Goal: Information Seeking & Learning: Learn about a topic

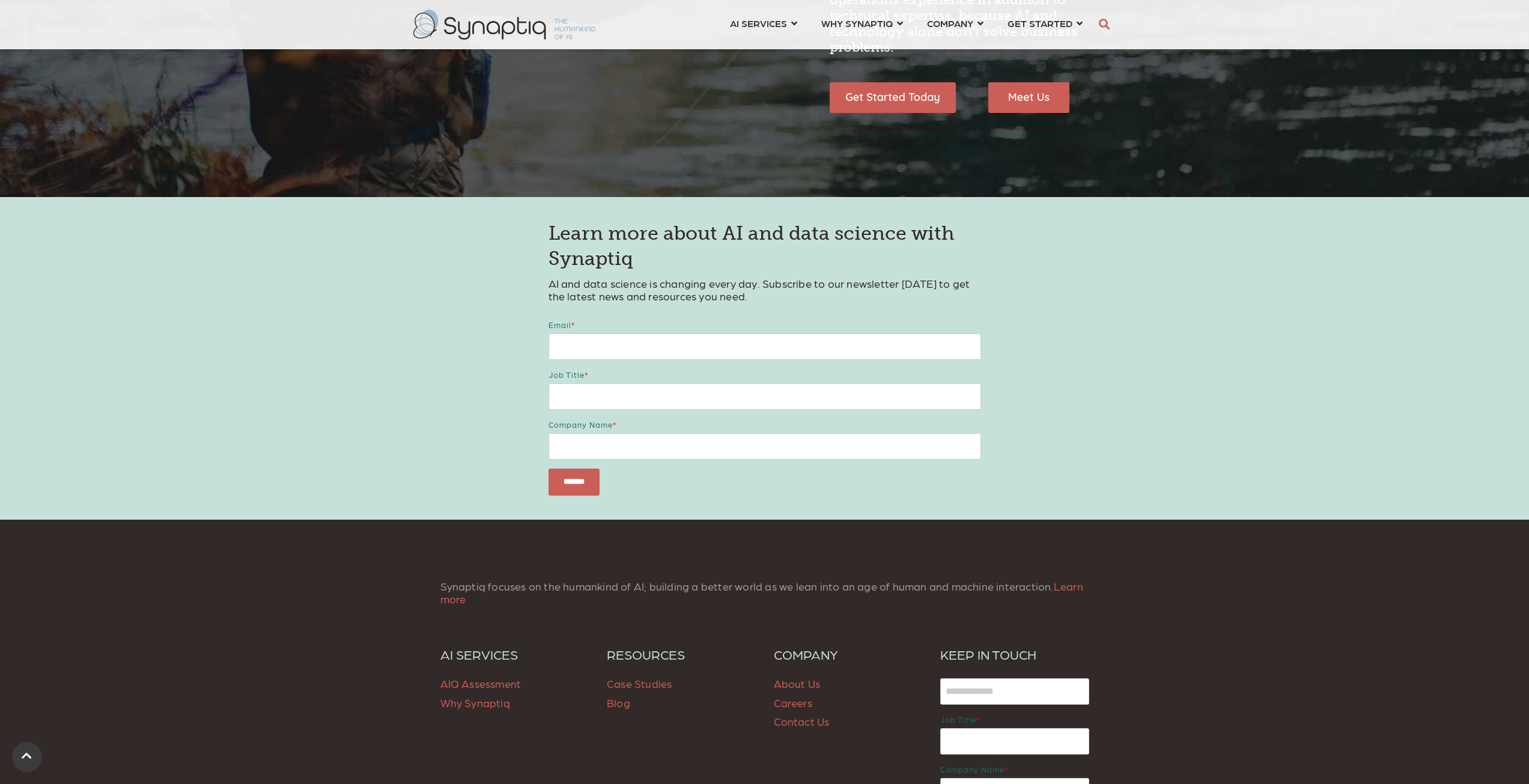
scroll to position [1534, 0]
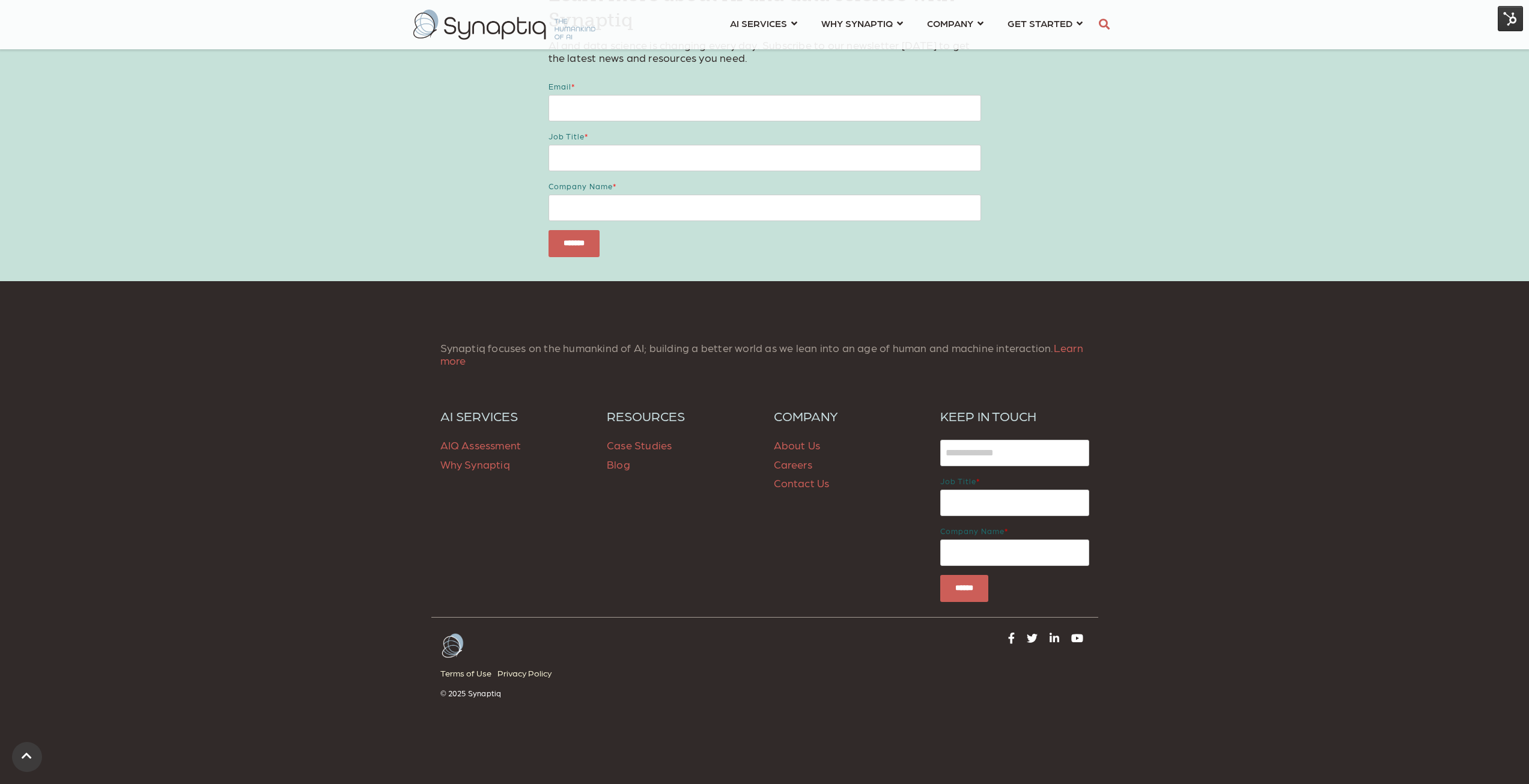
click at [627, 447] on span "Case Studies" at bounding box center [639, 445] width 65 height 13
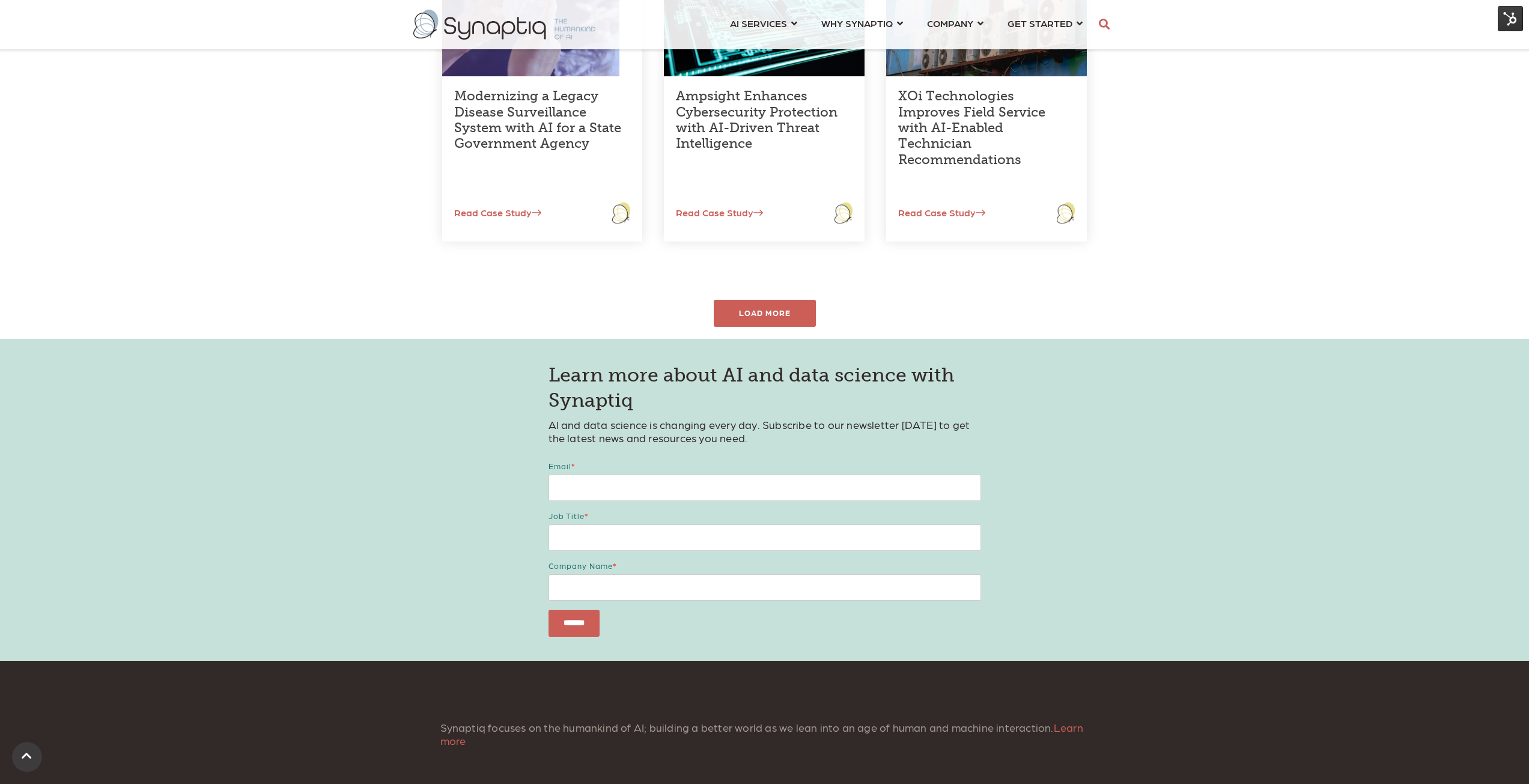
scroll to position [300, 0]
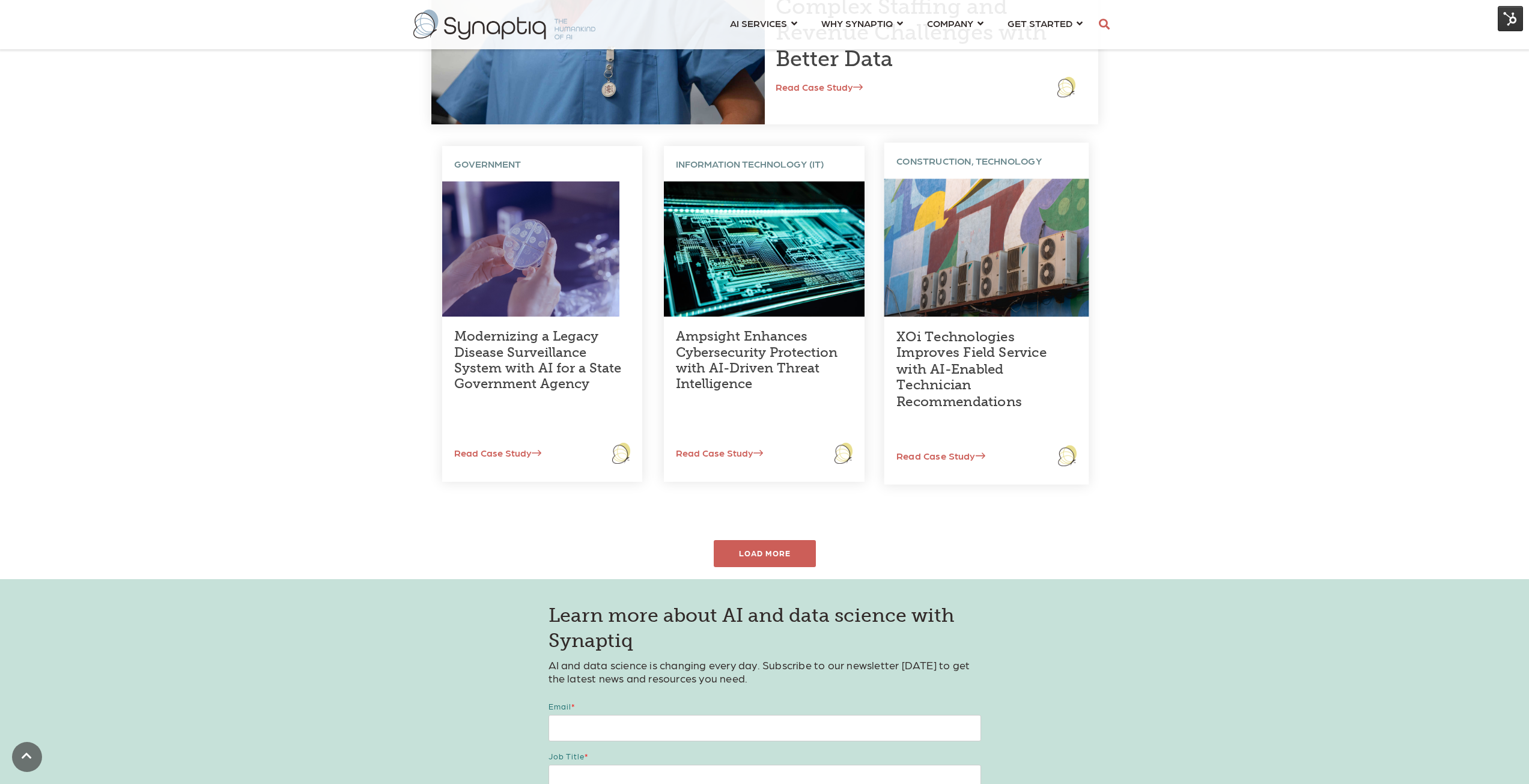
click at [990, 368] on link "XOi Technologies Improves Field Service with AI-Enabled Technician Recommendati…" at bounding box center [972, 369] width 150 height 81
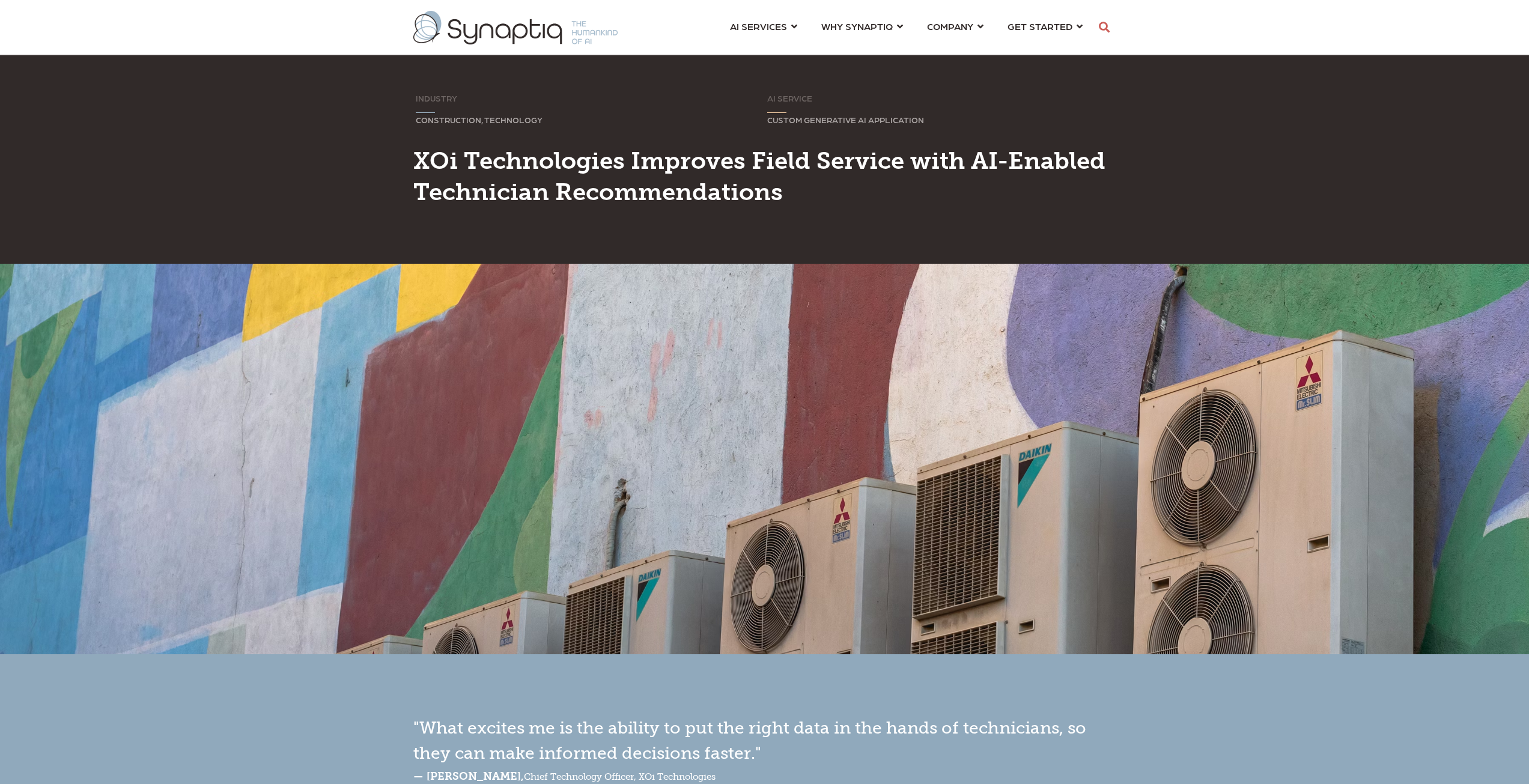
scroll to position [0, 5]
click at [1508, 14] on img at bounding box center [1510, 18] width 25 height 25
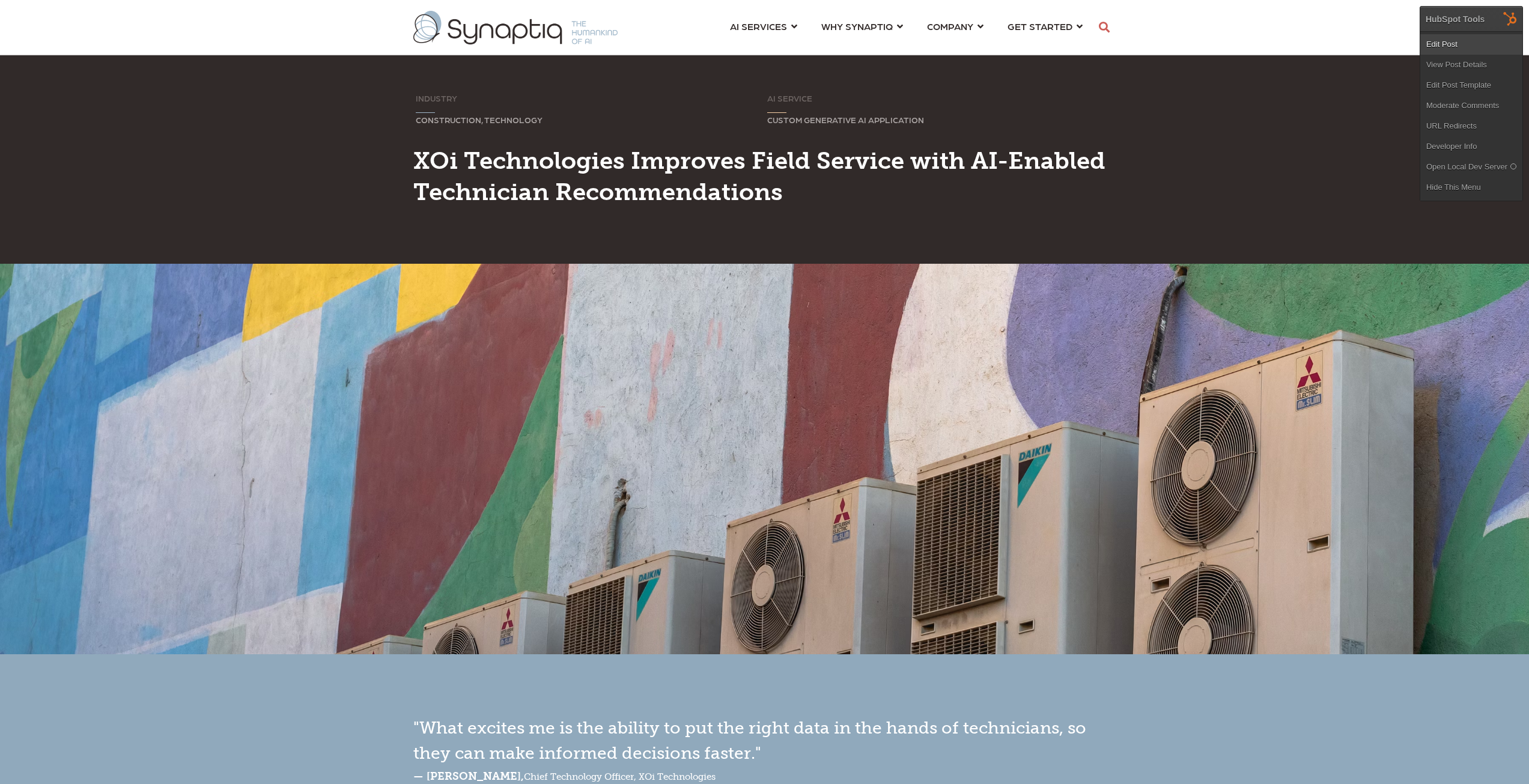
click at [1432, 40] on link "Edit Post" at bounding box center [1472, 44] width 102 height 21
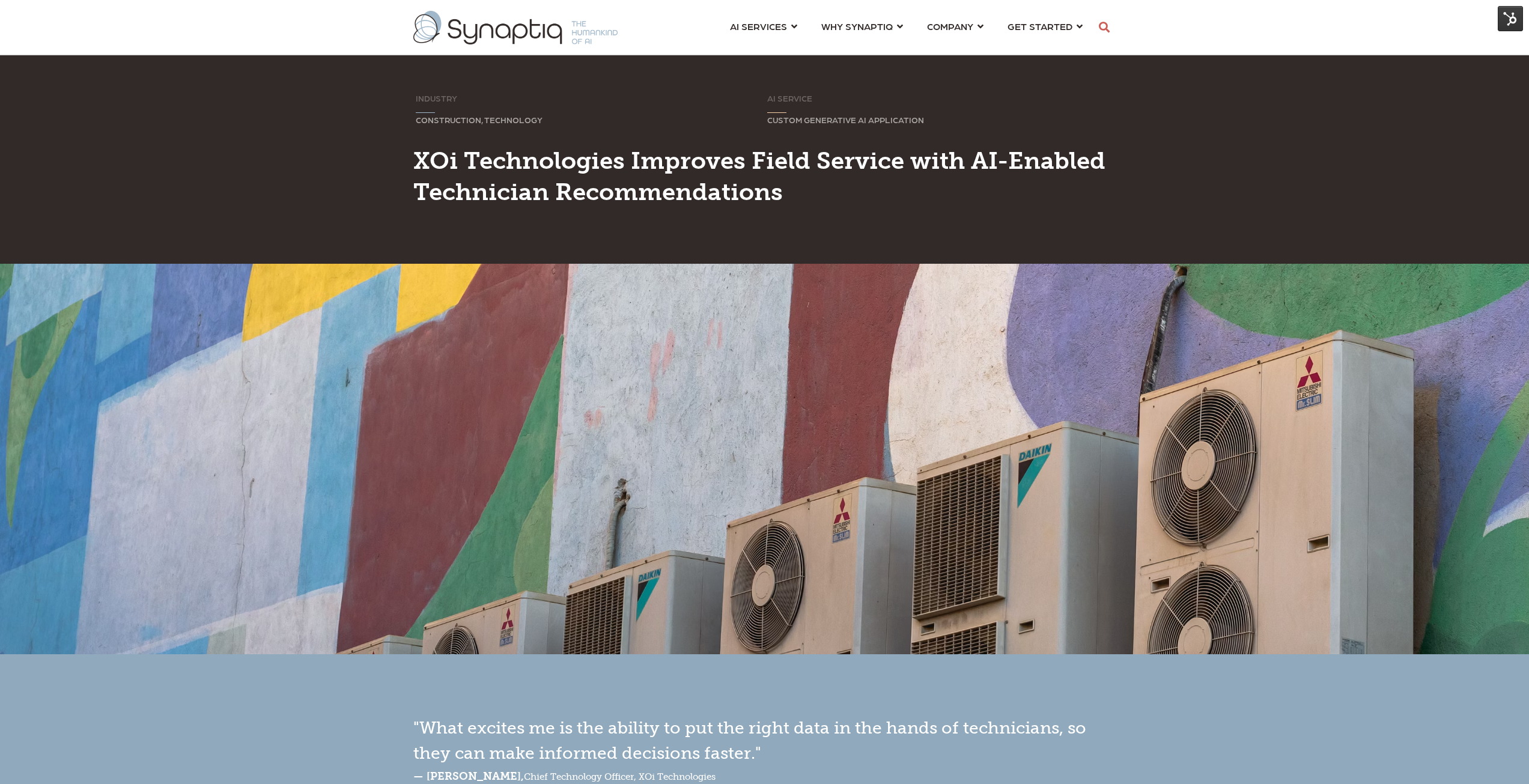
click at [1506, 19] on img at bounding box center [1510, 18] width 25 height 25
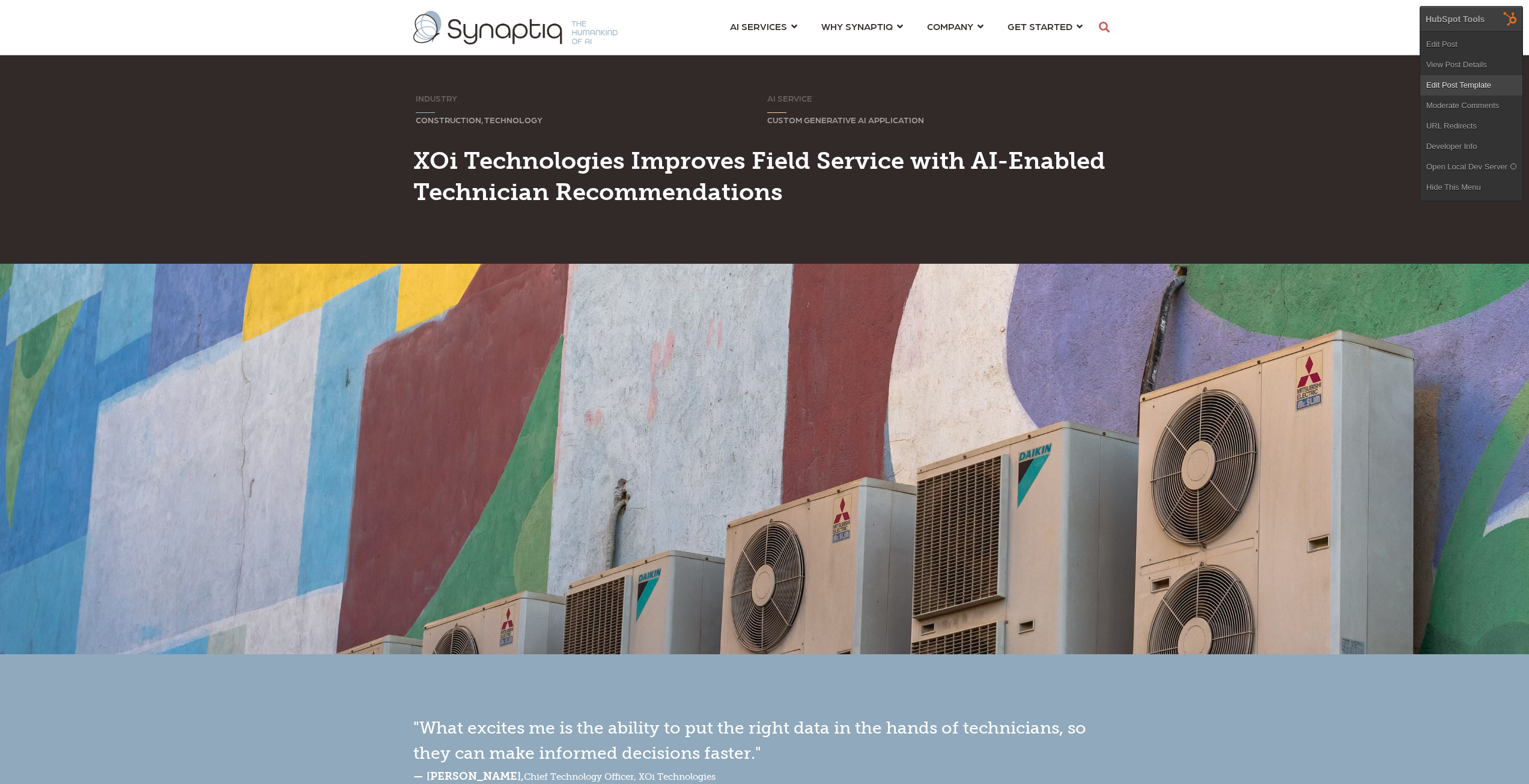
click at [1468, 84] on link "Edit Post Template" at bounding box center [1472, 86] width 102 height 21
